Goal: Information Seeking & Learning: Learn about a topic

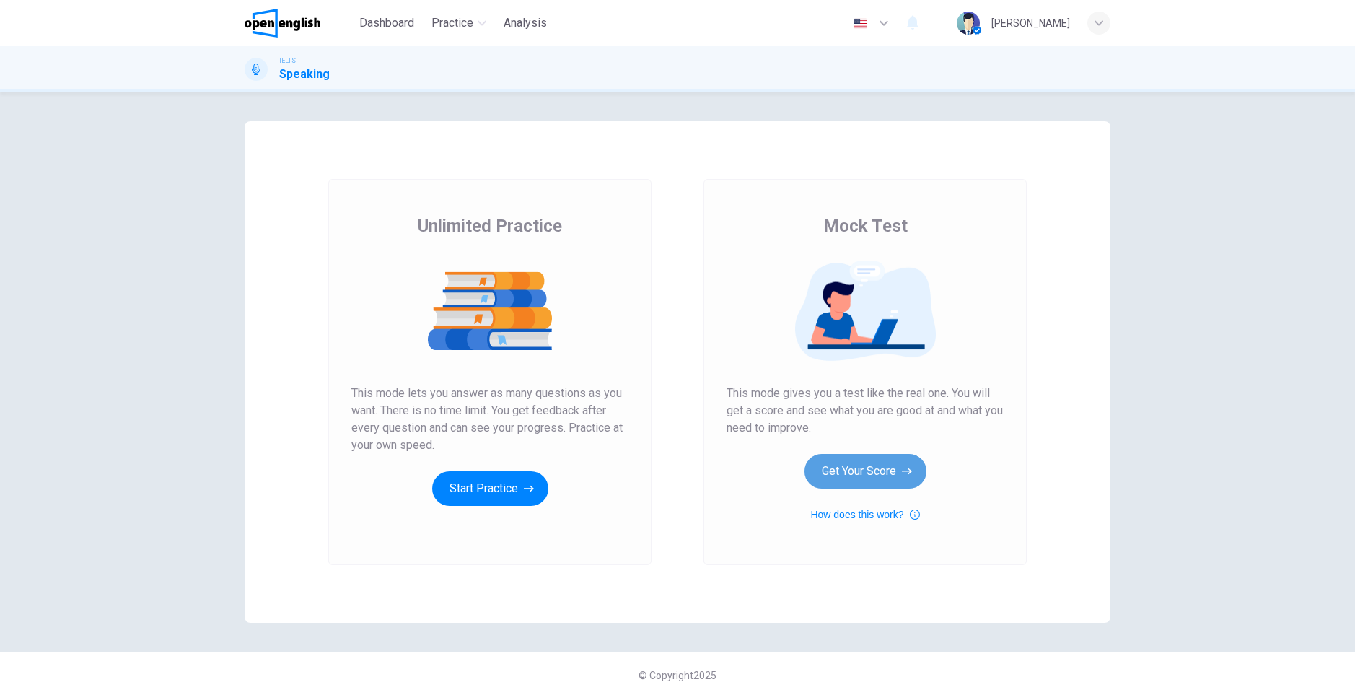
click at [897, 467] on button "Get Your Score" at bounding box center [865, 471] width 122 height 35
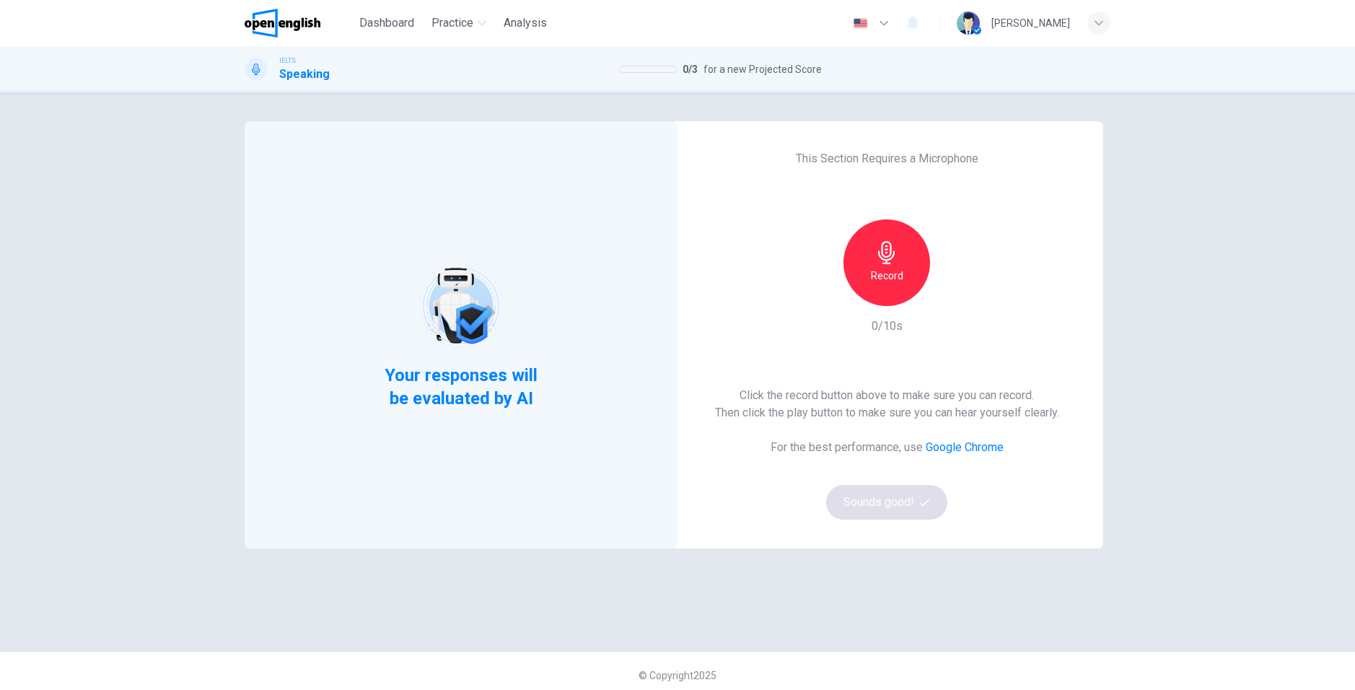
click at [742, 259] on div "This Section Requires a Microphone Record 0/10s Click the record button above t…" at bounding box center [886, 334] width 433 height 427
click at [898, 252] on div "Record" at bounding box center [886, 262] width 87 height 87
click at [921, 496] on button "Sounds good!" at bounding box center [886, 502] width 121 height 35
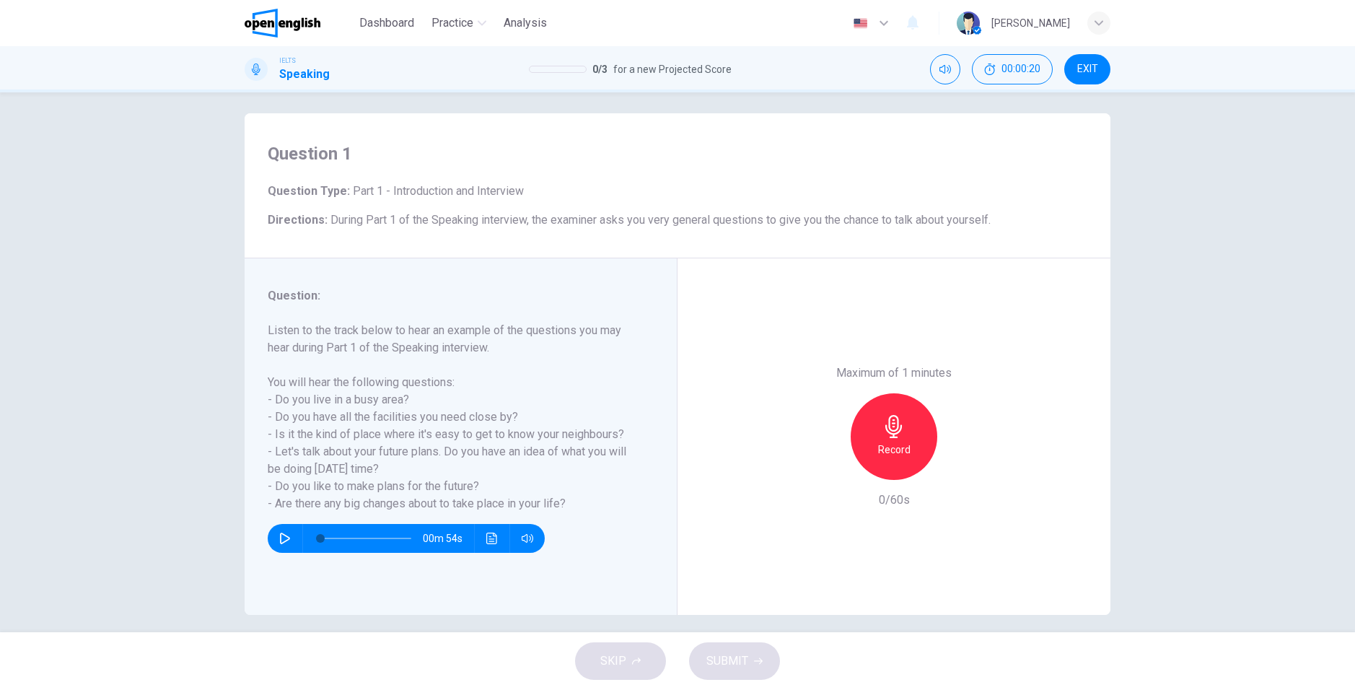
scroll to position [19, 0]
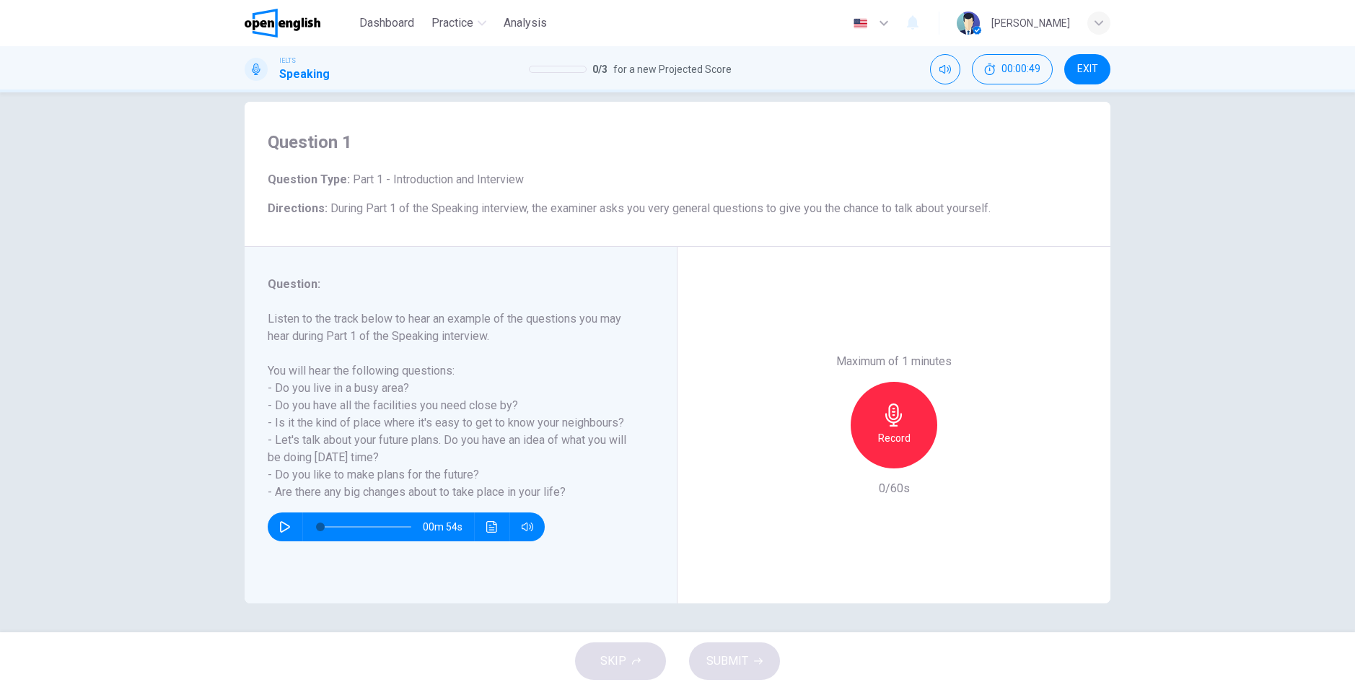
click at [891, 434] on h6 "Record" at bounding box center [894, 437] width 32 height 17
click at [904, 444] on div "Stop" at bounding box center [893, 425] width 87 height 87
click at [823, 457] on icon "button" at bounding box center [827, 456] width 9 height 9
click at [878, 437] on h6 "Record" at bounding box center [894, 437] width 32 height 17
click at [745, 662] on span "SUBMIT" at bounding box center [727, 661] width 42 height 20
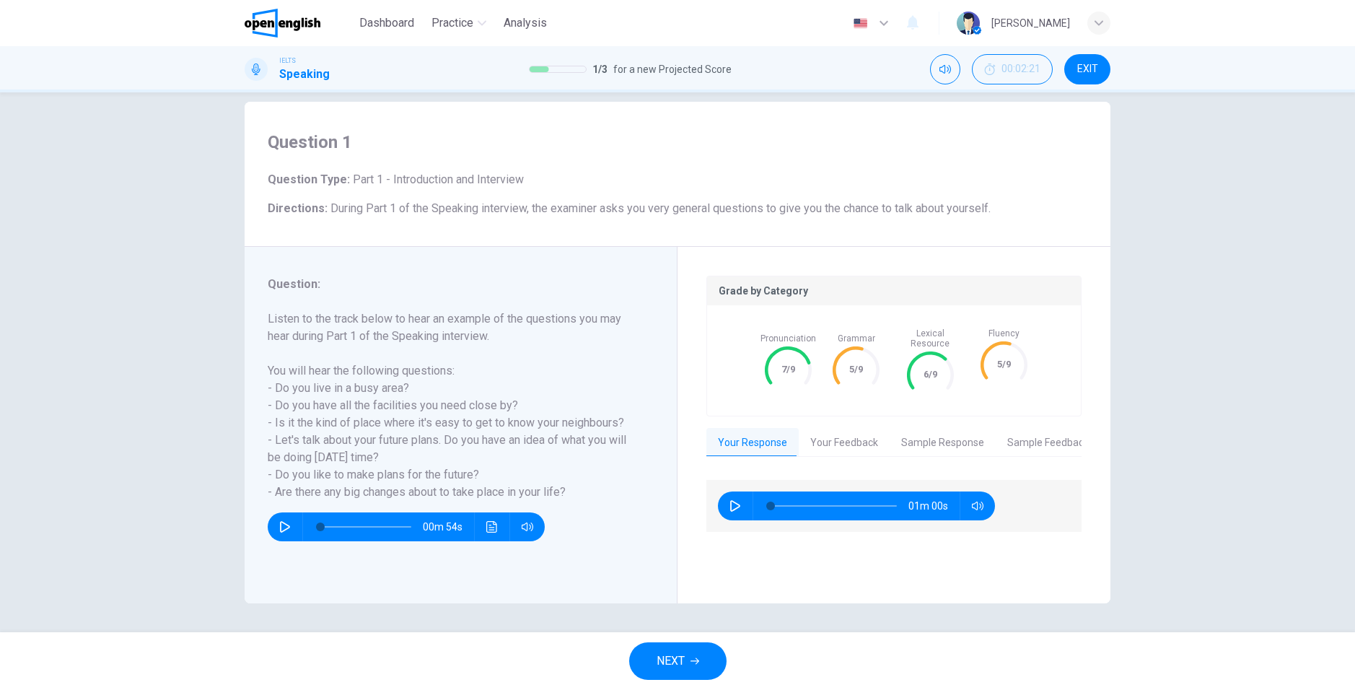
click at [692, 660] on icon "button" at bounding box center [694, 660] width 9 height 9
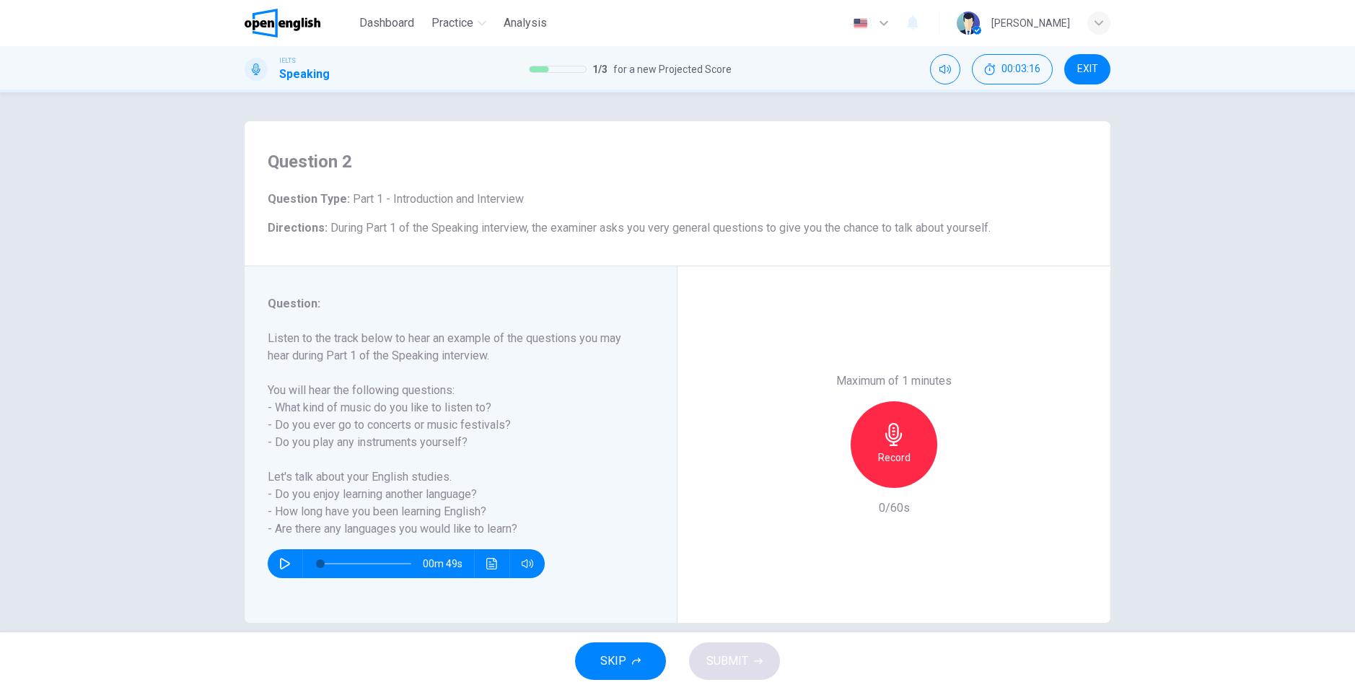
click at [889, 460] on h6 "Record" at bounding box center [894, 457] width 32 height 17
click at [876, 456] on div "Stop" at bounding box center [893, 444] width 87 height 87
click at [816, 471] on div "button" at bounding box center [827, 475] width 23 height 23
click at [866, 449] on div "Record" at bounding box center [893, 444] width 87 height 87
click at [723, 655] on span "SUBMIT" at bounding box center [727, 661] width 42 height 20
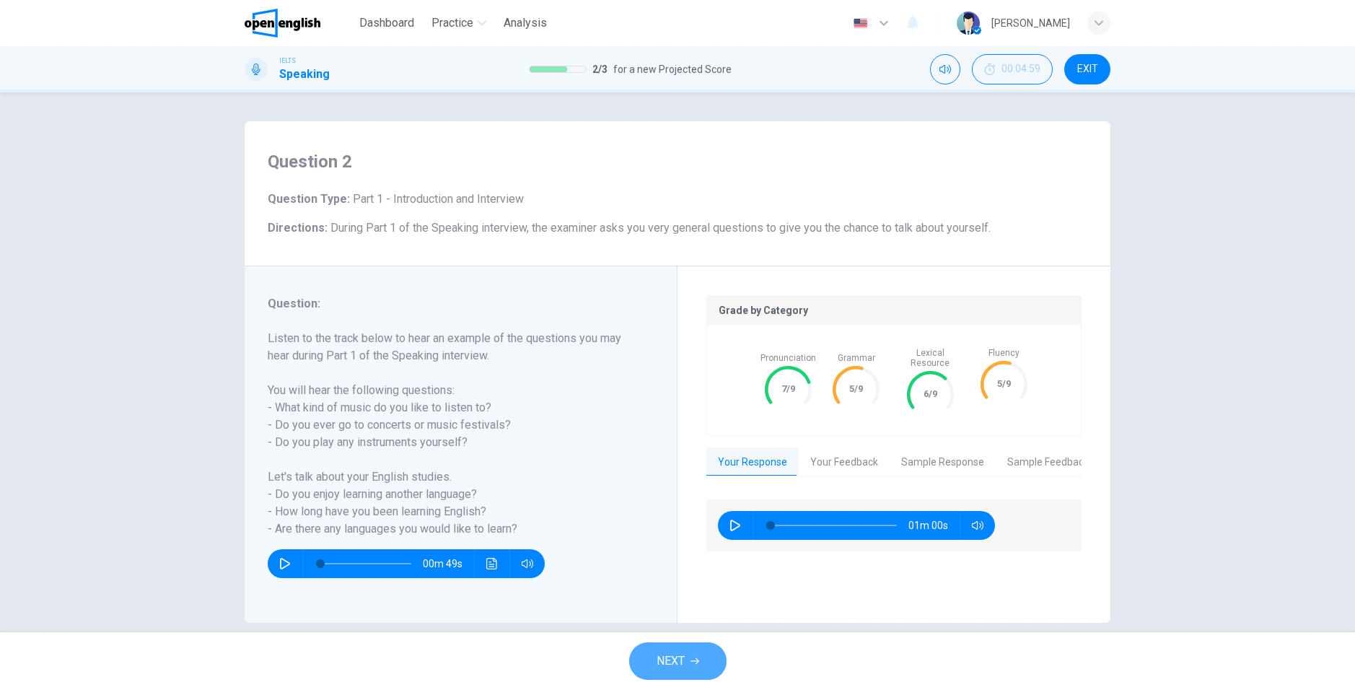
click at [671, 663] on span "NEXT" at bounding box center [670, 661] width 28 height 20
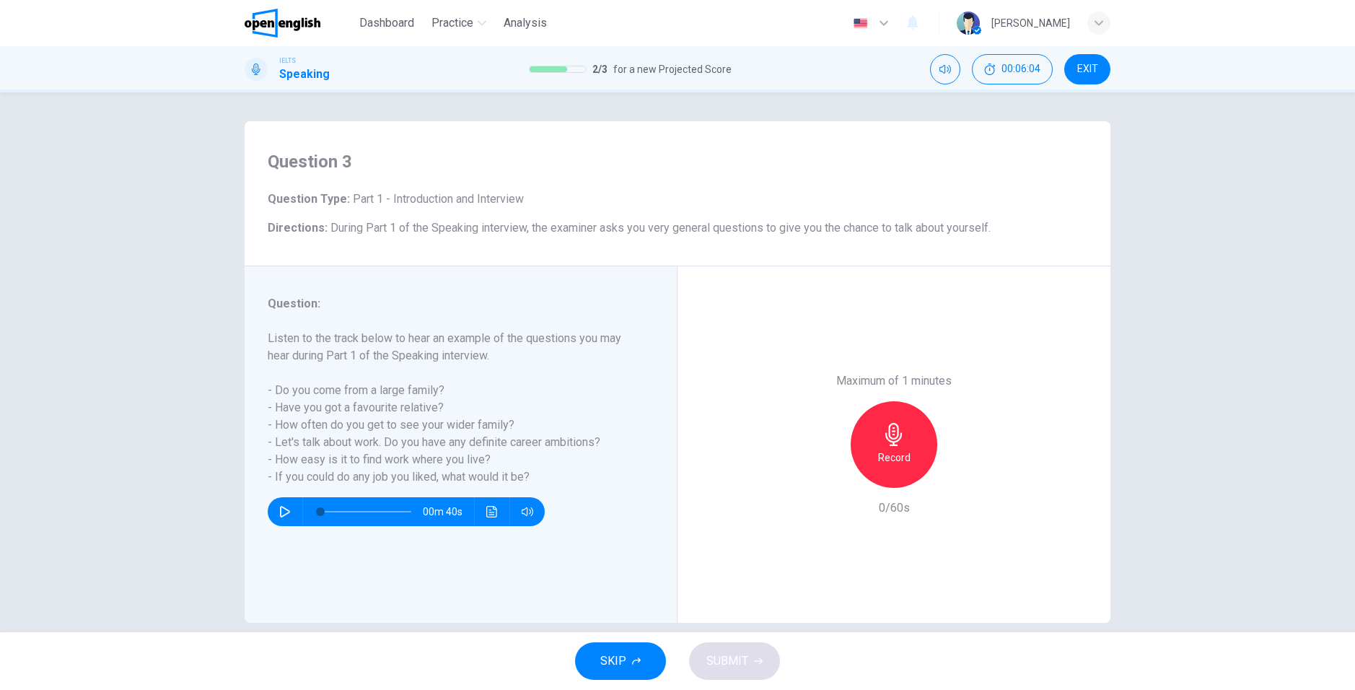
click at [280, 509] on icon "button" at bounding box center [285, 512] width 10 height 12
click at [290, 513] on button "button" at bounding box center [284, 511] width 23 height 29
click at [878, 451] on h6 "Record" at bounding box center [894, 457] width 32 height 17
click at [895, 449] on h6 "Stop" at bounding box center [894, 457] width 22 height 17
click at [824, 482] on icon "button" at bounding box center [827, 476] width 13 height 13
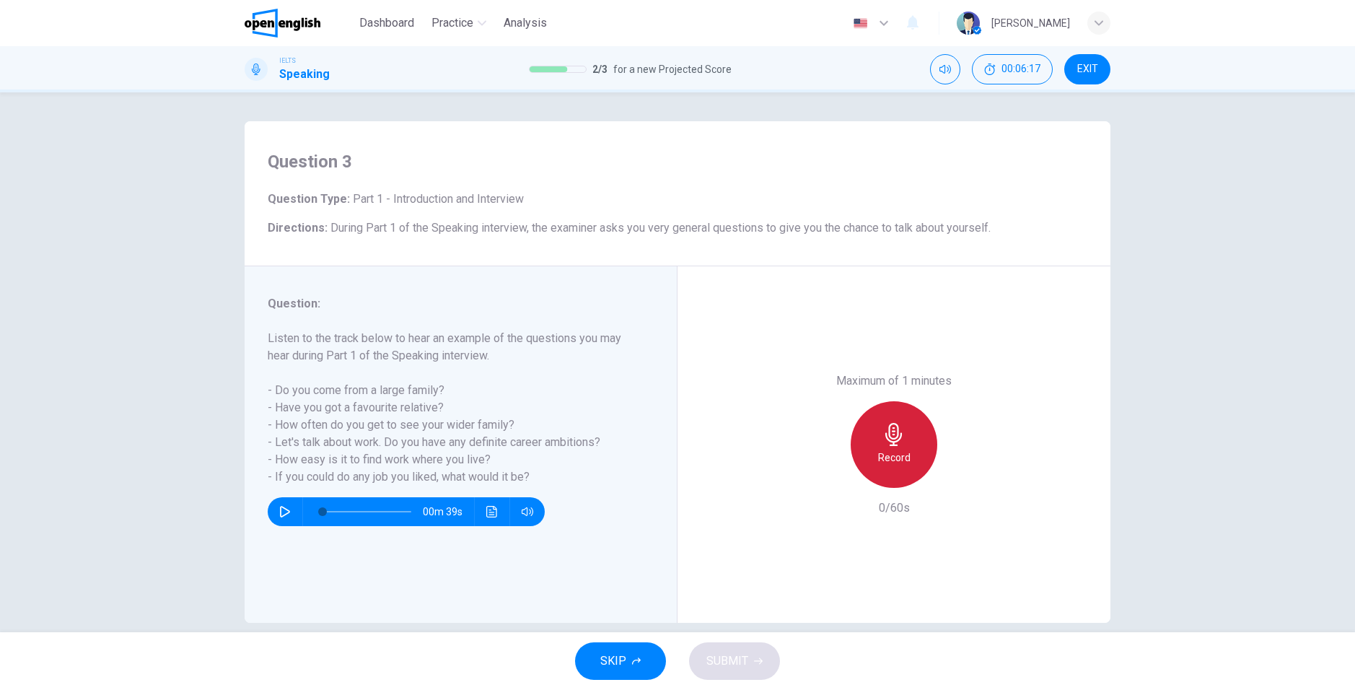
click at [887, 445] on icon "button" at bounding box center [893, 434] width 17 height 23
click at [824, 480] on icon "button" at bounding box center [827, 476] width 13 height 13
click at [886, 439] on icon "button" at bounding box center [893, 434] width 23 height 23
click at [889, 457] on h6 "Stop" at bounding box center [894, 457] width 22 height 17
click at [821, 481] on icon "button" at bounding box center [827, 476] width 13 height 13
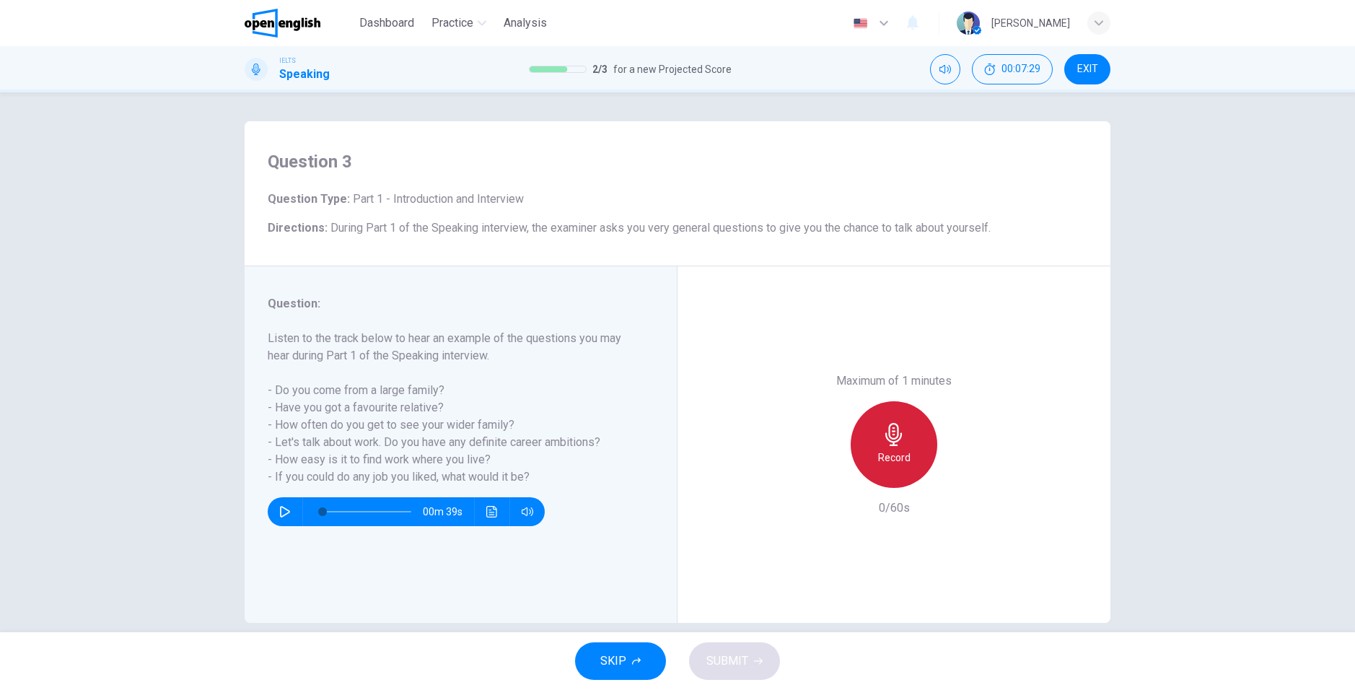
click at [882, 442] on icon "button" at bounding box center [893, 434] width 23 height 23
click at [874, 447] on div "Stop" at bounding box center [893, 444] width 87 height 87
click at [746, 653] on span "SUBMIT" at bounding box center [727, 661] width 42 height 20
type input "*"
